Goal: Information Seeking & Learning: Find specific fact

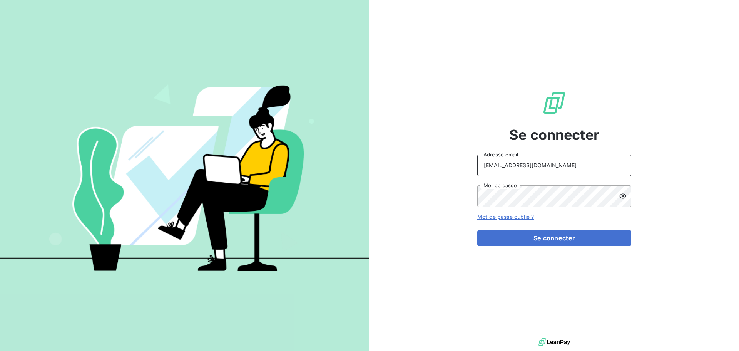
click at [542, 164] on input "[EMAIL_ADDRESS][DOMAIN_NAME]" at bounding box center [554, 165] width 154 height 22
type input "[EMAIL_ADDRESS][DOMAIN_NAME]"
click at [541, 240] on button "Se connecter" at bounding box center [554, 238] width 154 height 16
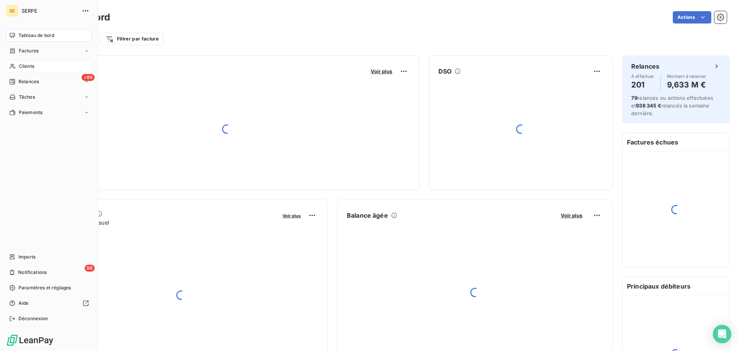
click at [22, 69] on span "Clients" at bounding box center [26, 66] width 15 height 7
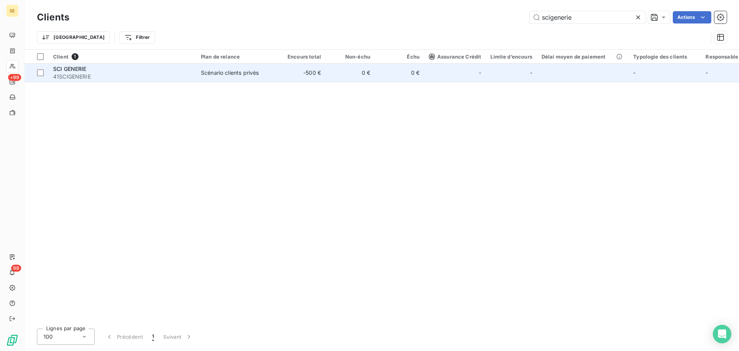
type input "scigenerie"
click at [306, 77] on td "-500 €" at bounding box center [300, 73] width 49 height 18
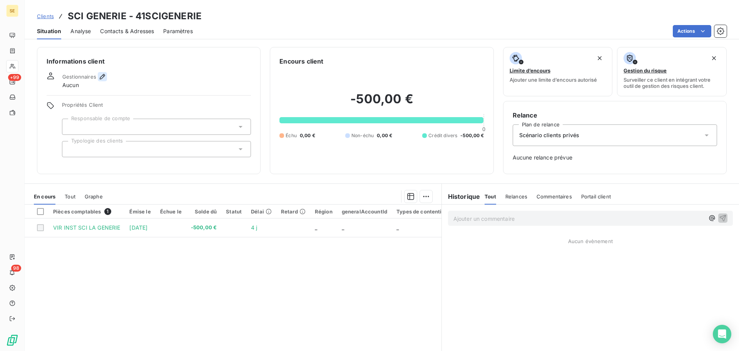
click at [99, 75] on icon "button" at bounding box center [103, 77] width 8 height 8
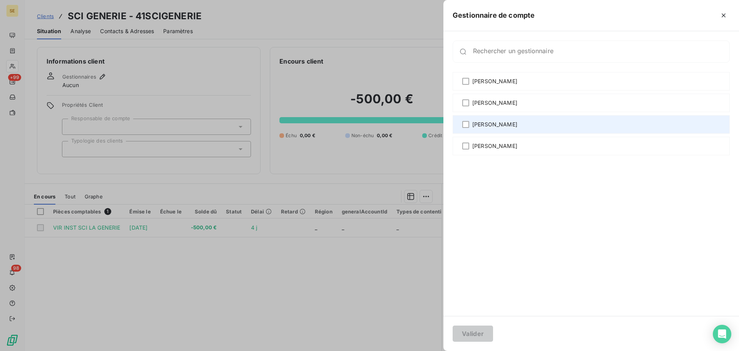
click at [487, 129] on div "[PERSON_NAME]" at bounding box center [591, 124] width 277 height 18
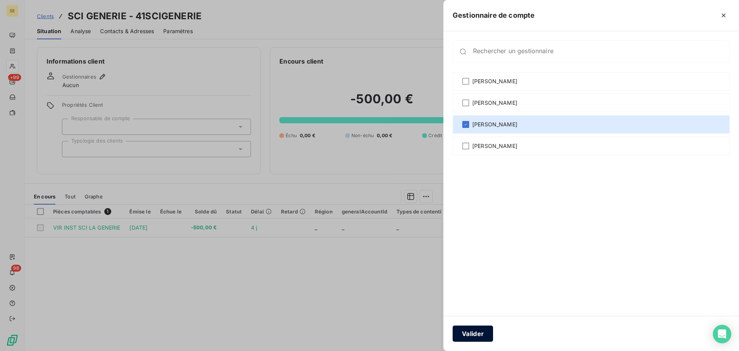
click at [487, 334] on button "Valider" at bounding box center [473, 333] width 40 height 16
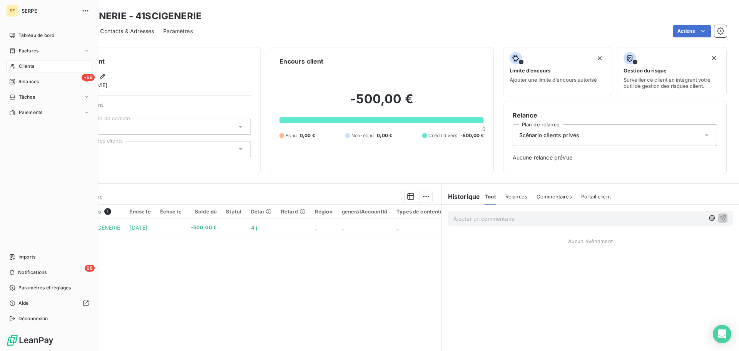
click at [44, 70] on div "Clients" at bounding box center [49, 66] width 86 height 12
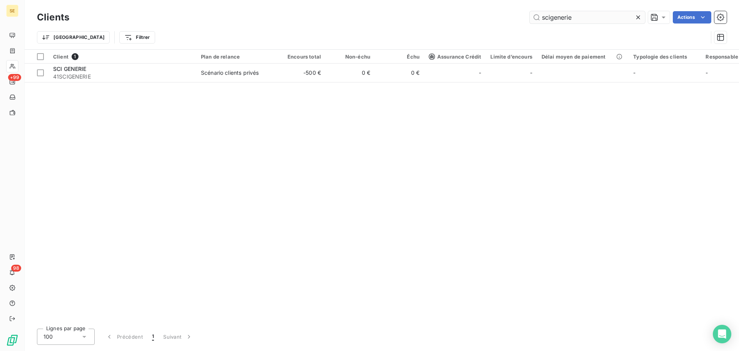
click at [590, 20] on input "scigenerie" at bounding box center [587, 17] width 115 height 12
type input "sapolle"
click at [353, 82] on div "Client 1 Plan de relance Encours total Non-échu Échu Assurance Crédit Limite d’…" at bounding box center [382, 186] width 715 height 273
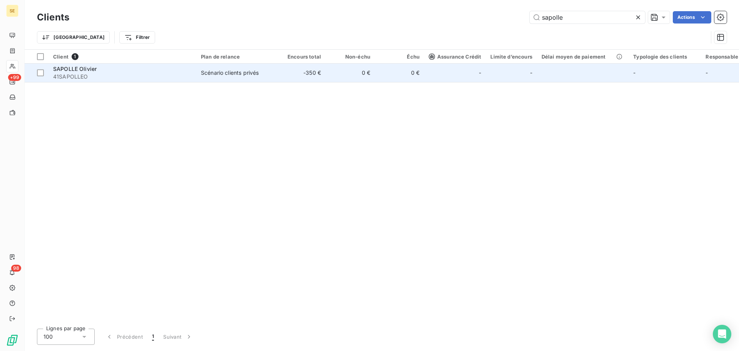
click at [354, 80] on td "0 €" at bounding box center [350, 73] width 49 height 18
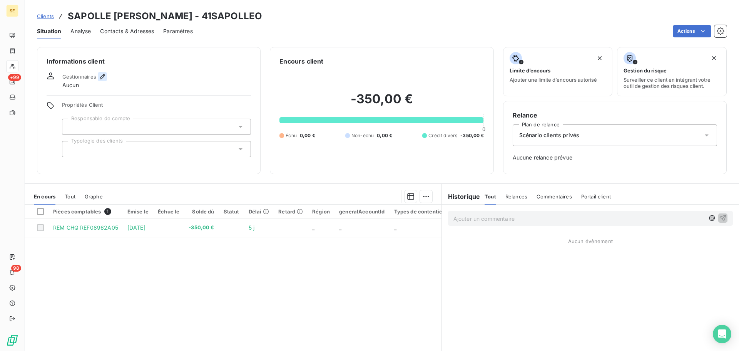
click at [104, 76] on icon "button" at bounding box center [102, 76] width 5 height 5
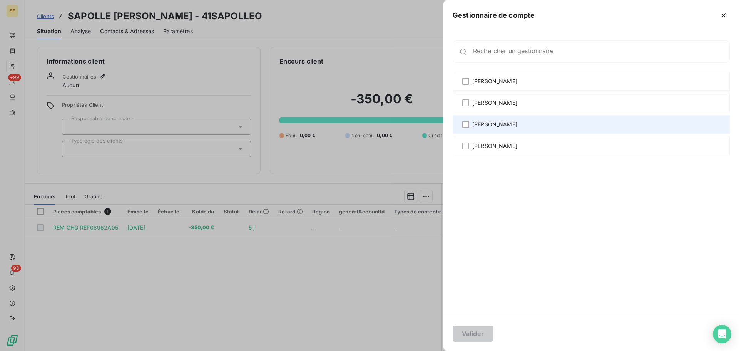
click at [470, 125] on div "Sabrina PEIGNE" at bounding box center [591, 124] width 277 height 18
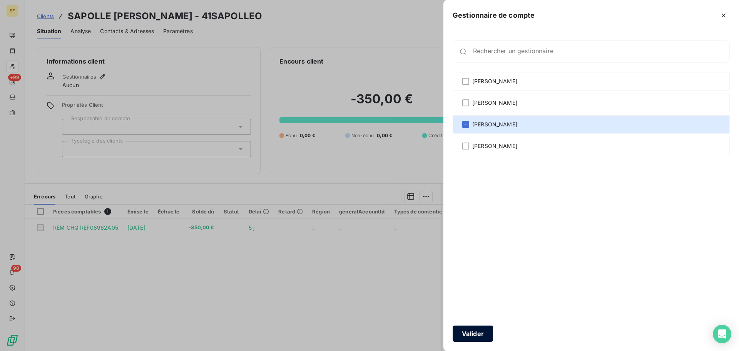
click at [474, 340] on button "Valider" at bounding box center [473, 333] width 40 height 16
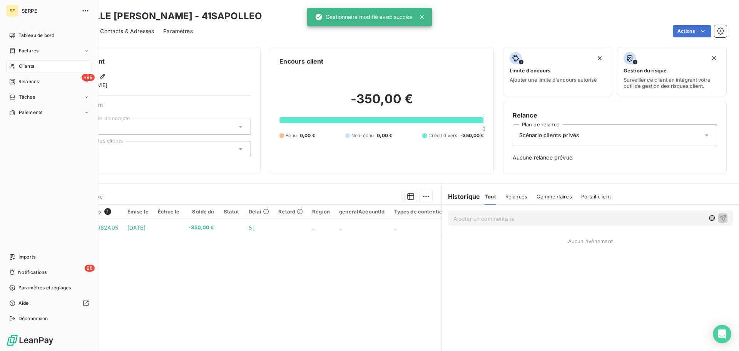
click at [25, 70] on div "Clients" at bounding box center [49, 66] width 86 height 12
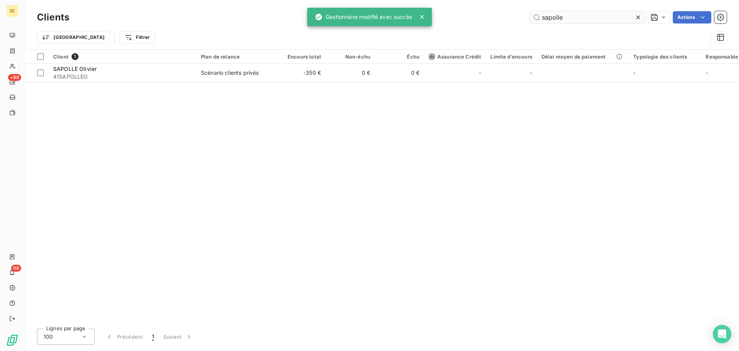
click at [584, 17] on input "sapolle" at bounding box center [587, 17] width 115 height 12
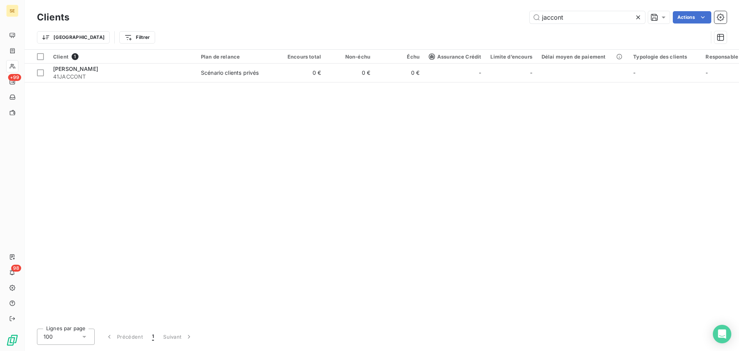
type input "jaccont"
click at [164, 83] on div "Client 1 Plan de relance Encours total Non-échu Échu Assurance Crédit Limite d’…" at bounding box center [382, 186] width 715 height 273
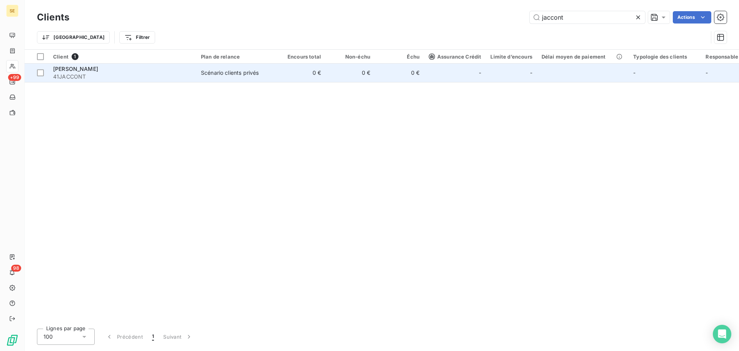
click at [162, 80] on span "41JACCONT" at bounding box center [122, 77] width 139 height 8
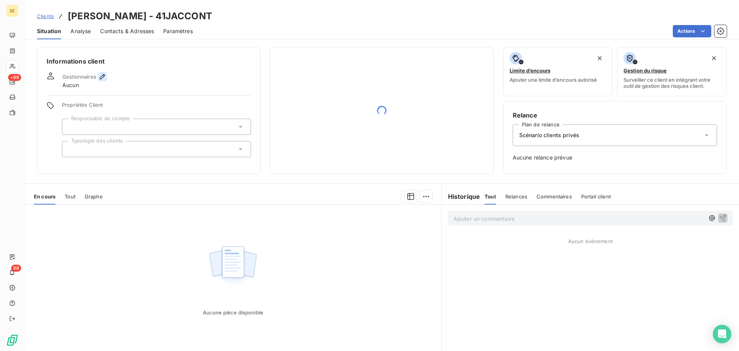
click at [102, 75] on icon "button" at bounding box center [103, 77] width 8 height 8
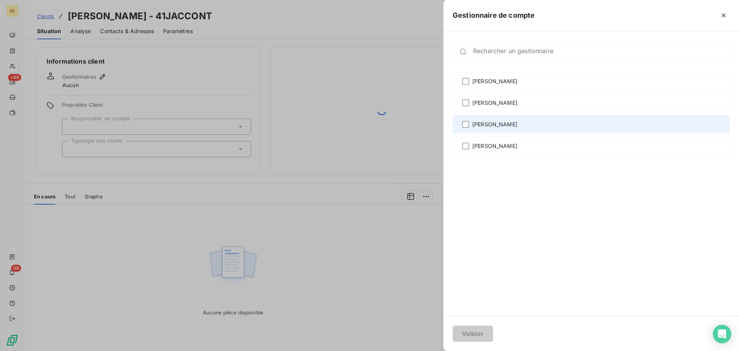
click at [487, 121] on span "Sabrina PEIGNE" at bounding box center [494, 124] width 45 height 8
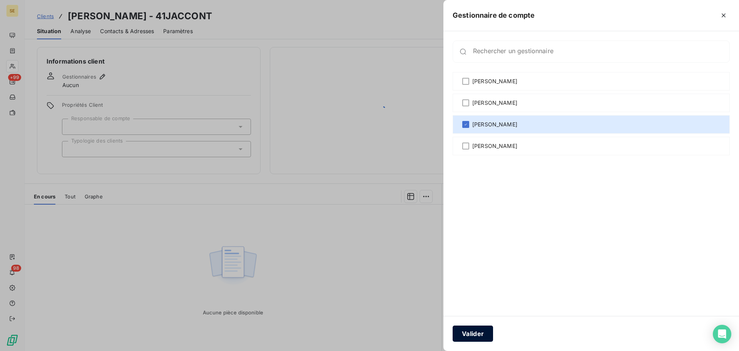
click at [483, 337] on button "Valider" at bounding box center [473, 333] width 40 height 16
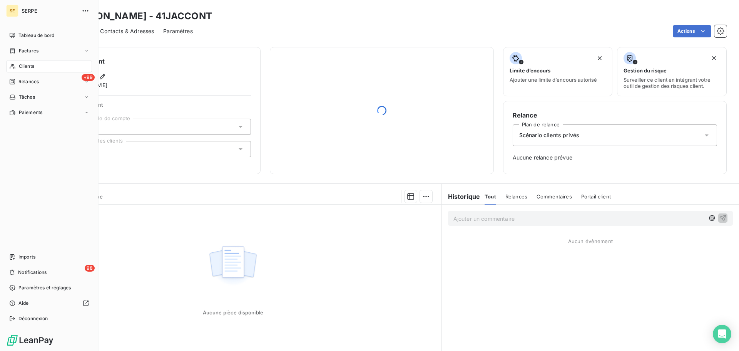
click at [42, 65] on div "Clients" at bounding box center [49, 66] width 86 height 12
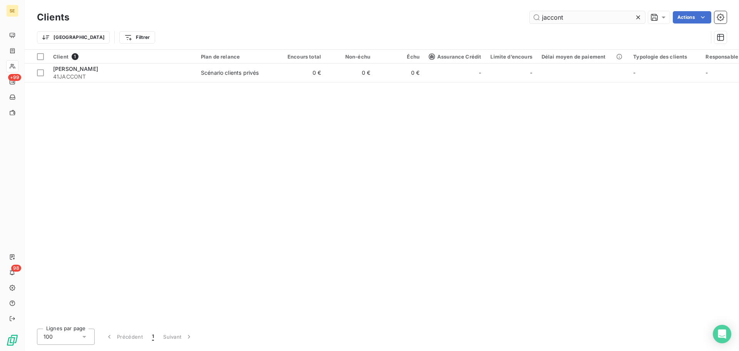
click at [575, 17] on input "jaccont" at bounding box center [587, 17] width 115 height 12
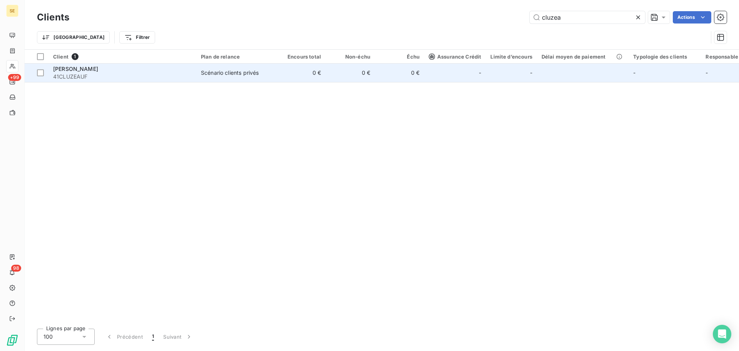
type input "cluzea"
click at [206, 72] on div "Scénario clients privés" at bounding box center [230, 73] width 58 height 8
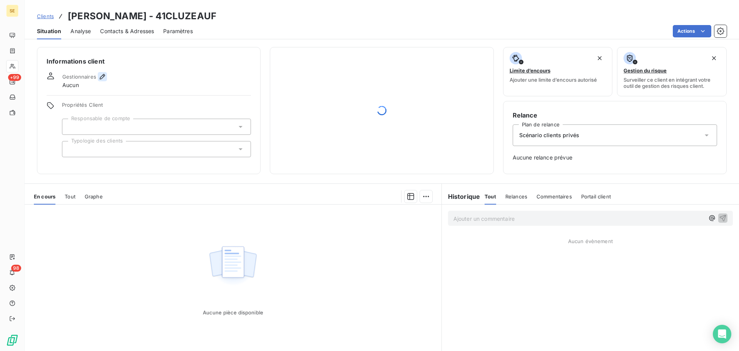
click at [100, 77] on icon "button" at bounding box center [103, 77] width 8 height 8
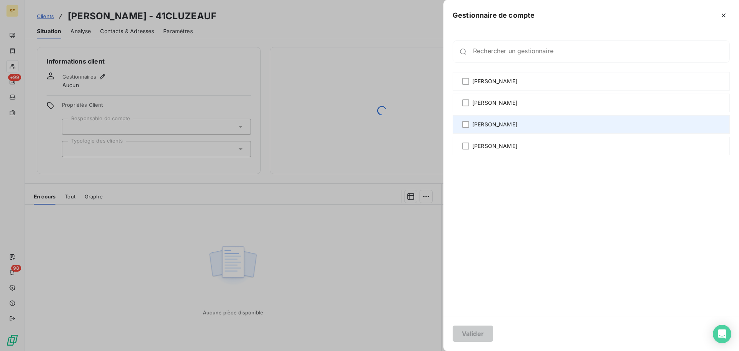
click at [505, 119] on div "Sabrina PEIGNE" at bounding box center [591, 124] width 277 height 18
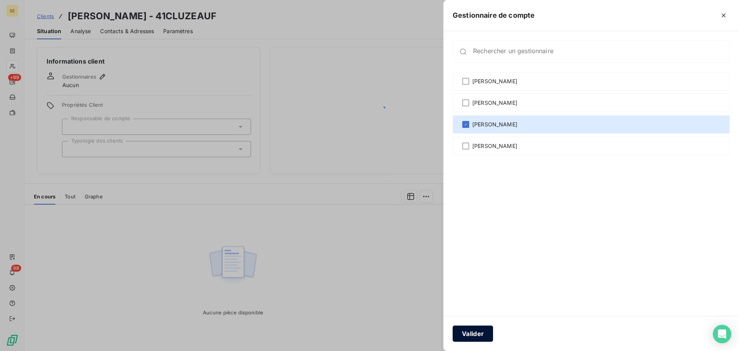
click at [479, 333] on button "Valider" at bounding box center [473, 333] width 40 height 16
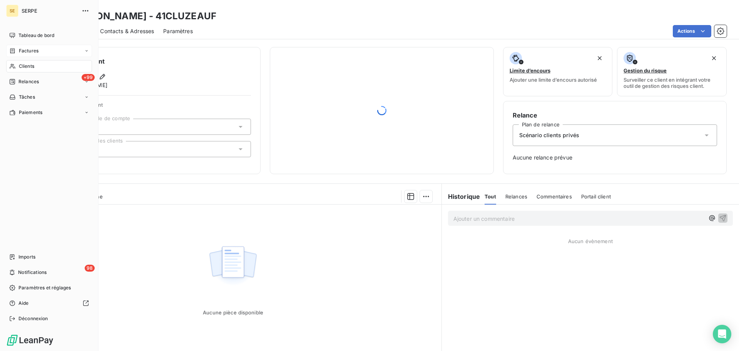
click at [15, 54] on div "Factures" at bounding box center [23, 50] width 29 height 7
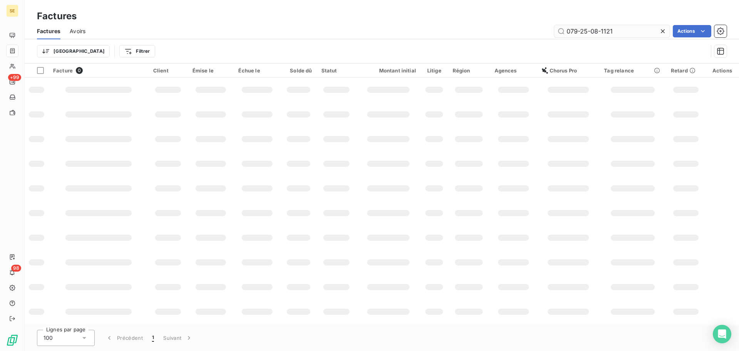
click at [618, 33] on input "079-25-08-1121" at bounding box center [611, 31] width 115 height 12
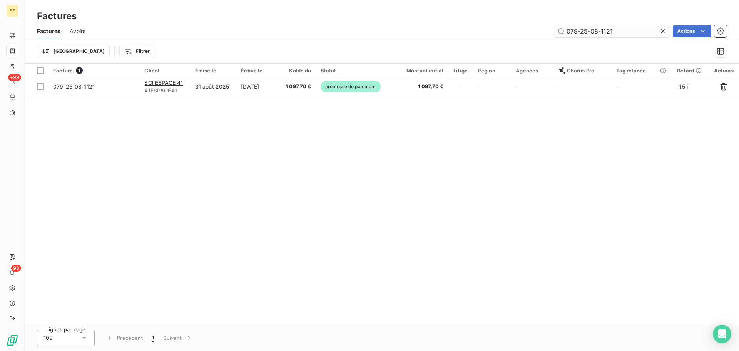
click at [618, 33] on input "079-25-08-1121" at bounding box center [611, 31] width 115 height 12
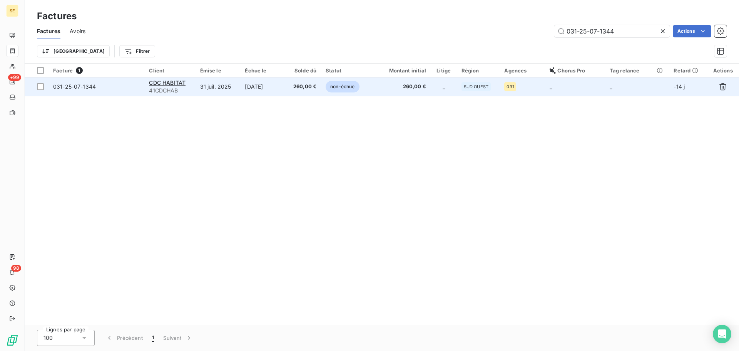
type input "031-25-07-1344"
click at [305, 87] on span "260,00 €" at bounding box center [303, 87] width 27 height 8
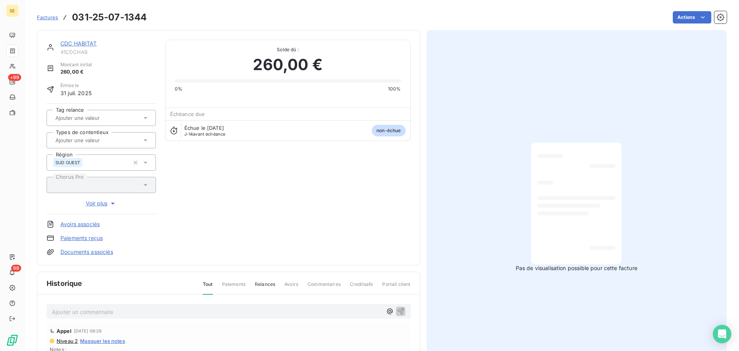
click at [80, 50] on span "41CDCHAB" at bounding box center [107, 52] width 95 height 6
copy span "41CDCHAB"
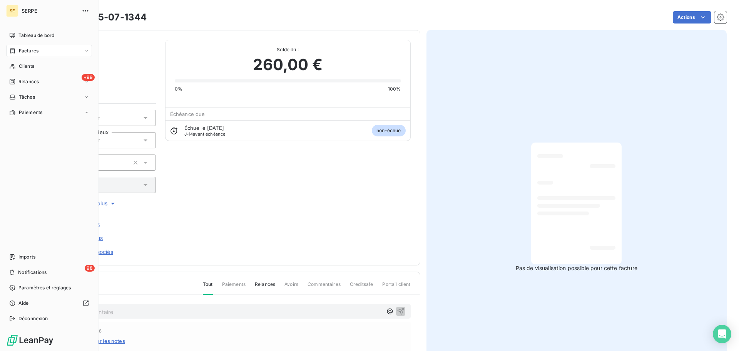
click at [24, 53] on span "Factures" at bounding box center [29, 50] width 20 height 7
click at [34, 102] on div "Clients" at bounding box center [49, 97] width 86 height 12
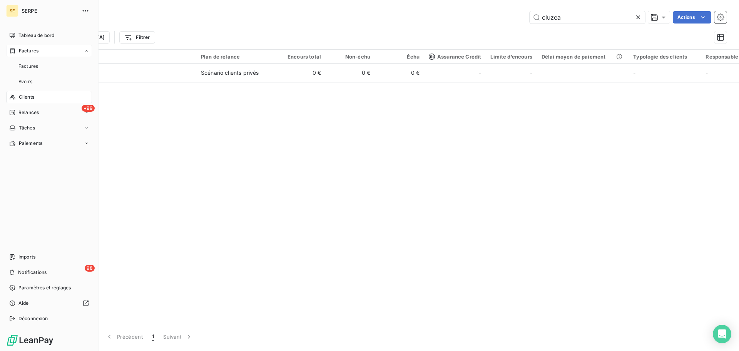
click at [37, 54] on span "Factures" at bounding box center [29, 50] width 20 height 7
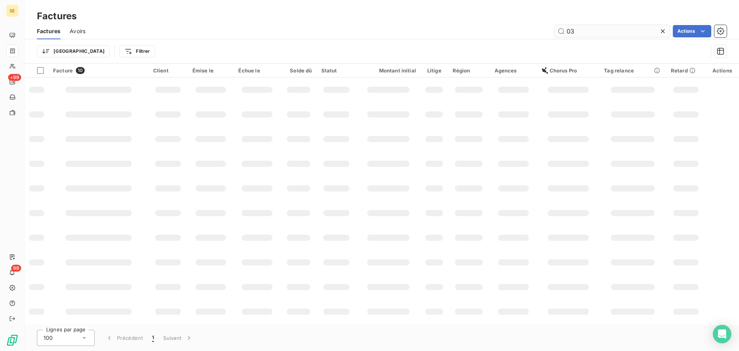
type input "0"
click at [401, 49] on div "Trier Filtrer" at bounding box center [372, 51] width 671 height 15
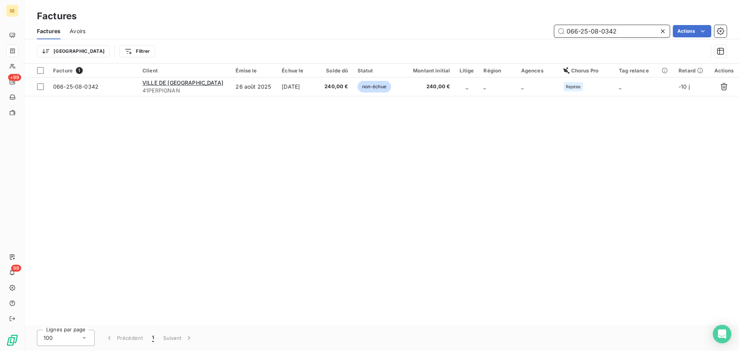
click at [631, 27] on input "066-25-08-0342" at bounding box center [611, 31] width 115 height 12
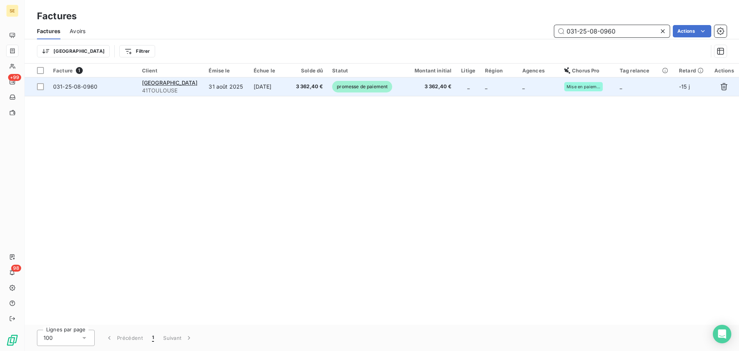
type input "031-25-08-0960"
click at [253, 88] on td "30 sept. 2025" at bounding box center [269, 86] width 41 height 18
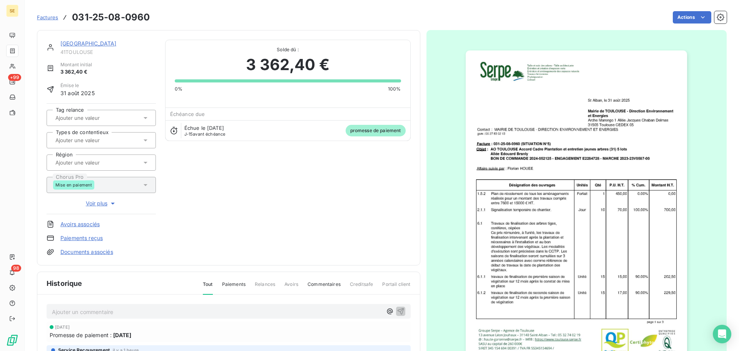
click at [85, 53] on span "41TOULOUSE" at bounding box center [107, 52] width 95 height 6
copy div "41TOULOUSE"
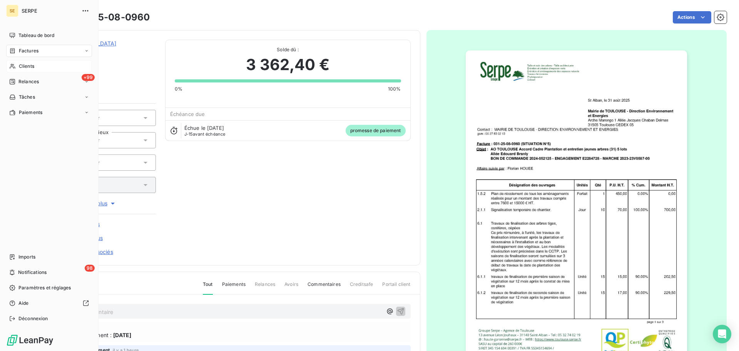
click at [18, 65] on div "Clients" at bounding box center [49, 66] width 86 height 12
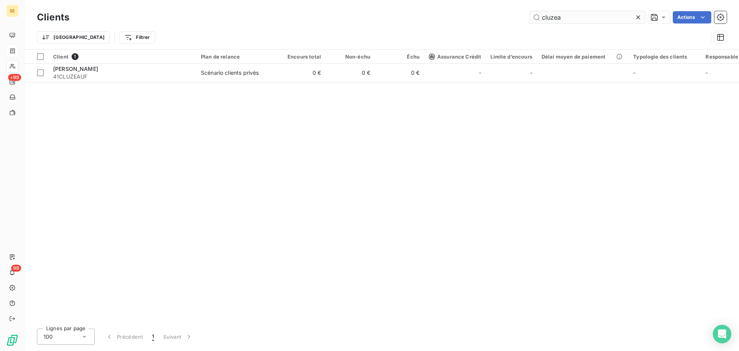
click at [569, 18] on input "cluzea" at bounding box center [587, 17] width 115 height 12
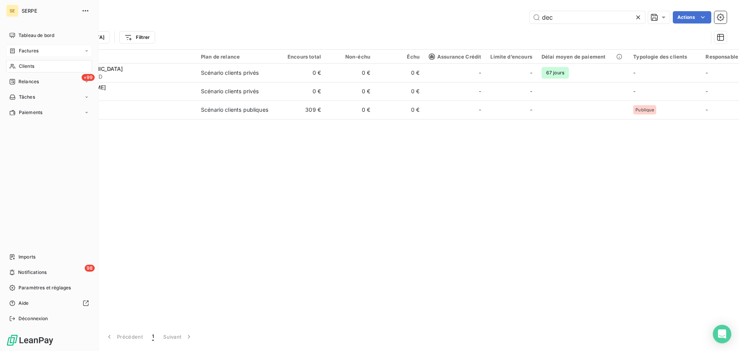
type input "dec"
click at [8, 50] on div "Factures" at bounding box center [49, 51] width 86 height 12
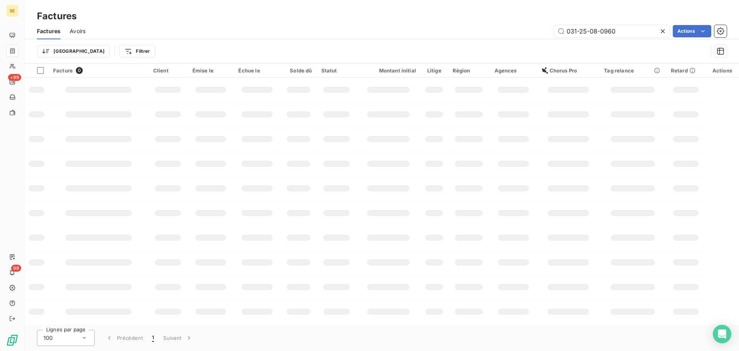
click at [662, 30] on icon at bounding box center [663, 31] width 4 height 4
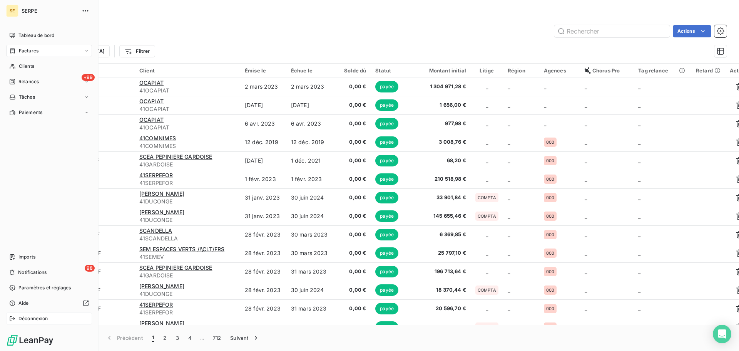
click at [22, 318] on span "Déconnexion" at bounding box center [33, 318] width 30 height 7
